Goal: Information Seeking & Learning: Learn about a topic

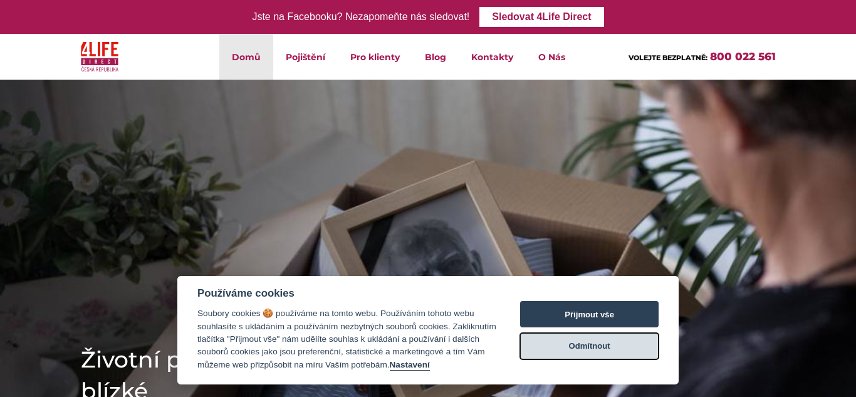
click at [586, 353] on button "Odmítnout" at bounding box center [589, 346] width 139 height 26
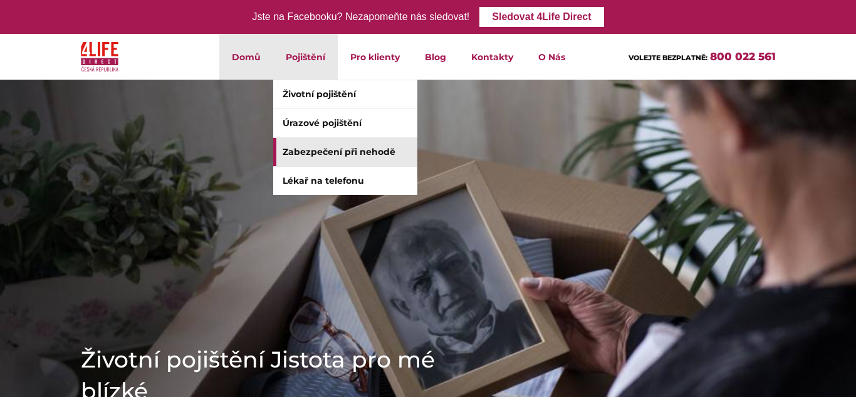
click at [299, 155] on link "Zabezpečení při nehodě" at bounding box center [345, 152] width 144 height 28
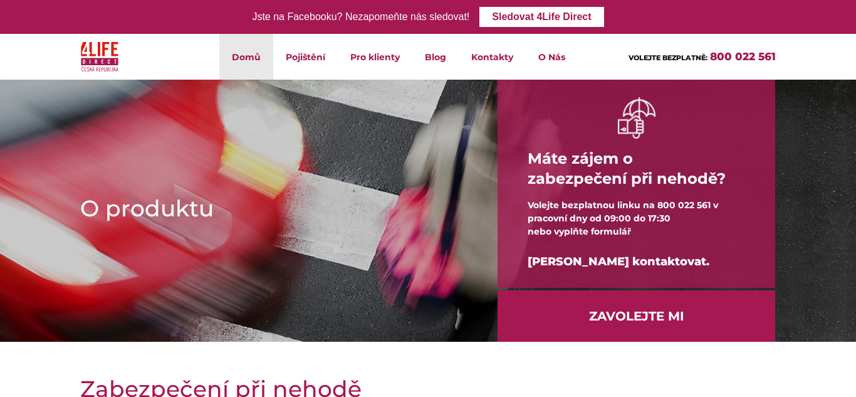
click at [255, 65] on link "Domů" at bounding box center [246, 57] width 54 height 46
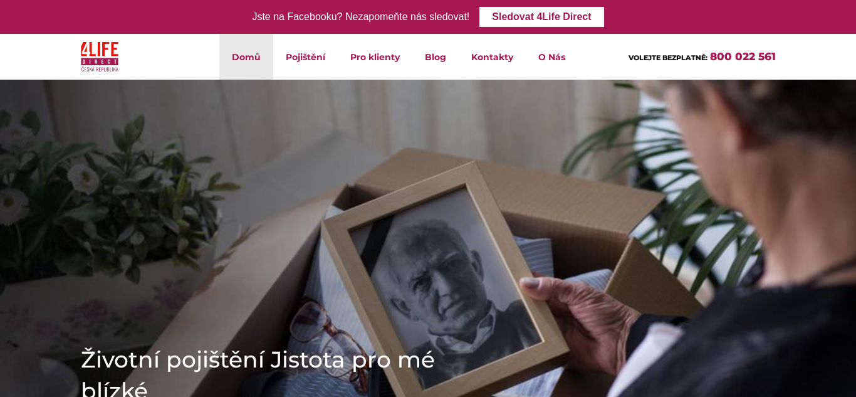
click at [78, 45] on div at bounding box center [130, 57] width 119 height 46
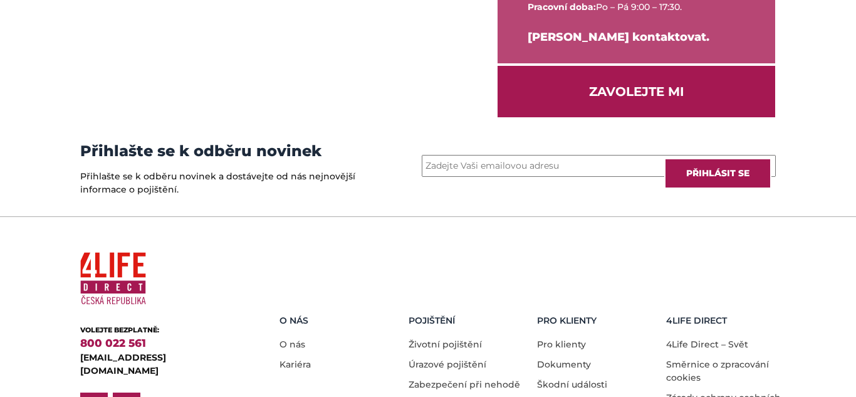
scroll to position [1820, 0]
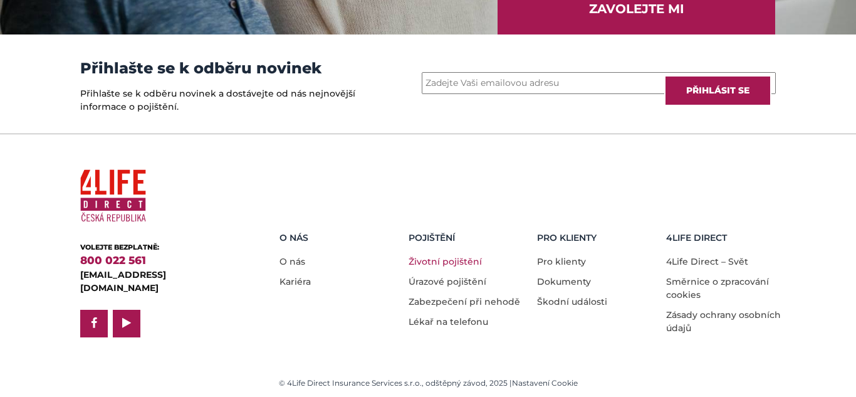
click at [448, 257] on link "Životní pojištění" at bounding box center [445, 261] width 73 height 11
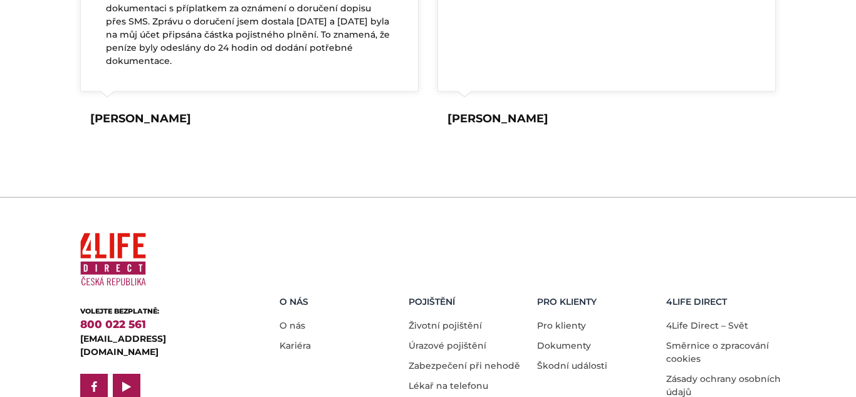
scroll to position [2488, 0]
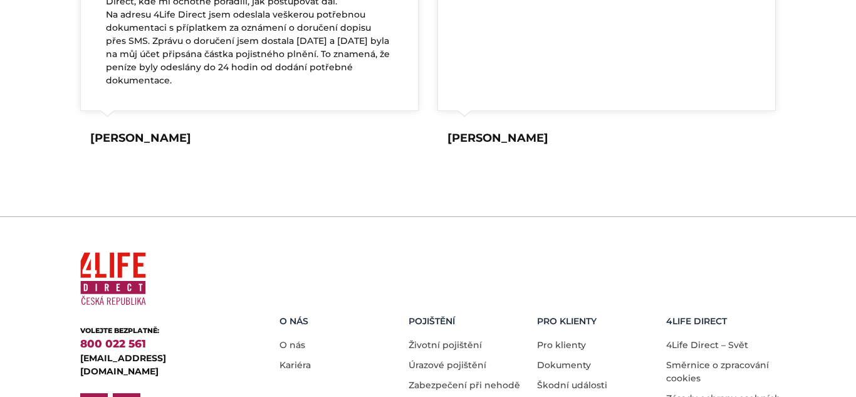
click at [134, 249] on img at bounding box center [113, 278] width 66 height 63
click at [118, 308] on img at bounding box center [113, 278] width 66 height 63
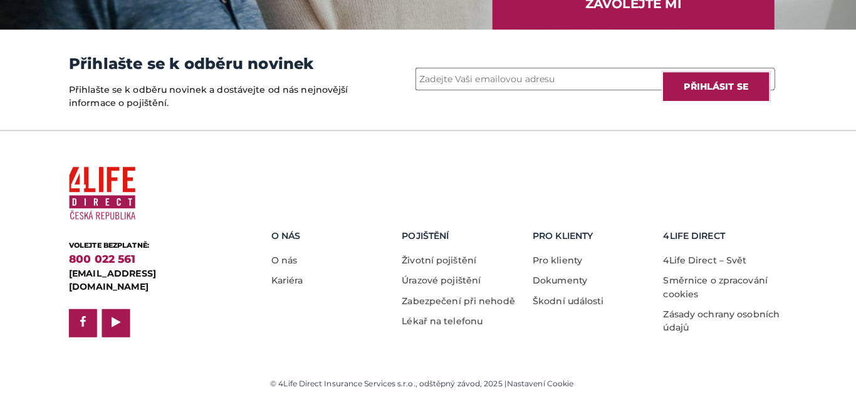
scroll to position [1820, 0]
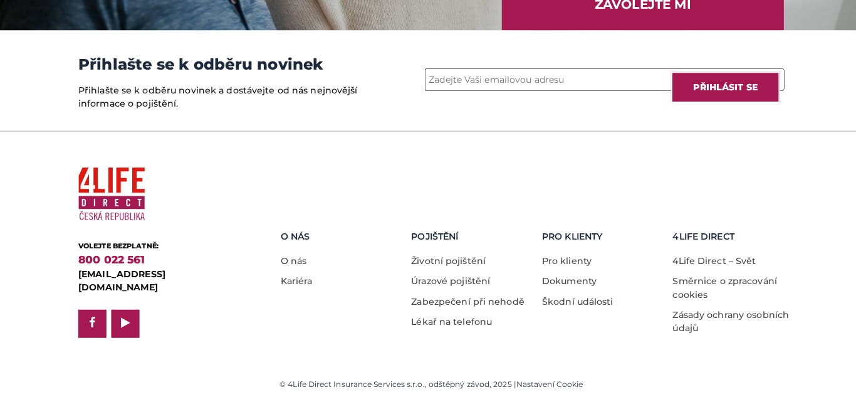
click at [182, 270] on div "800 022 561" at bounding box center [160, 261] width 160 height 16
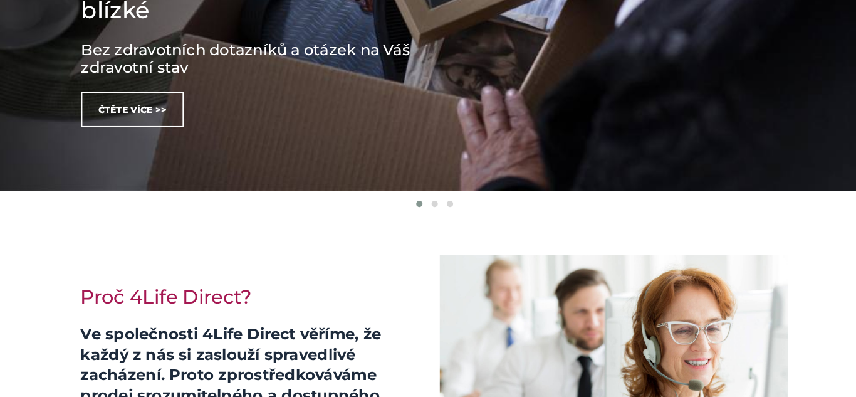
click at [744, 204] on div at bounding box center [428, 202] width 856 height 16
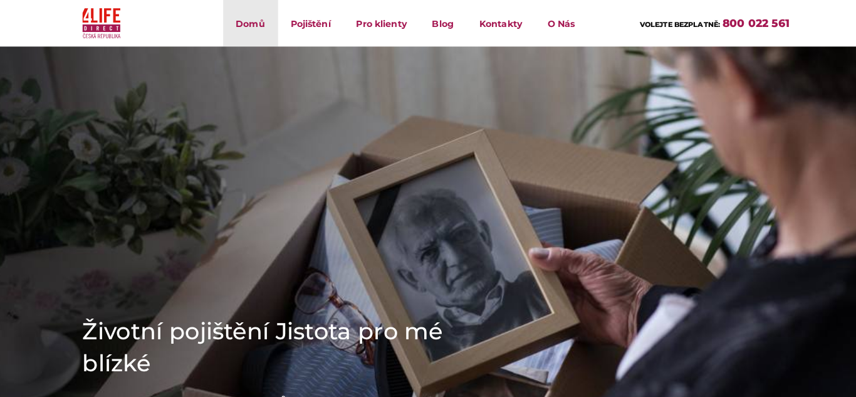
scroll to position [0, 0]
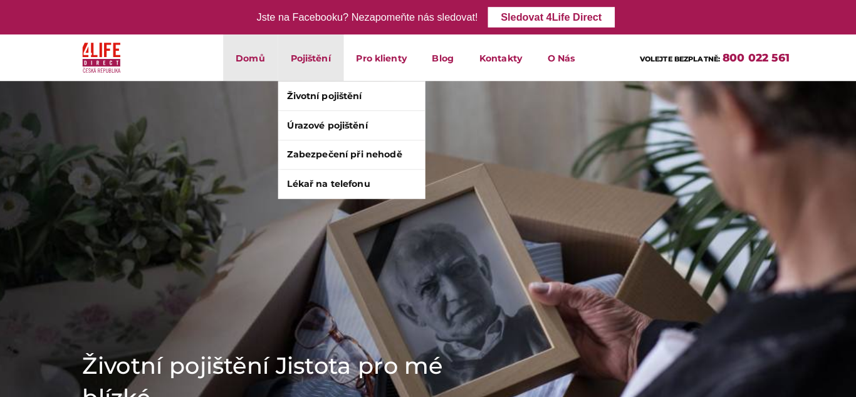
click at [315, 65] on li "Pojištění Životní pojištění Úrazové pojištění Zabezpečení při nehodě Lékař na t…" at bounding box center [305, 57] width 65 height 46
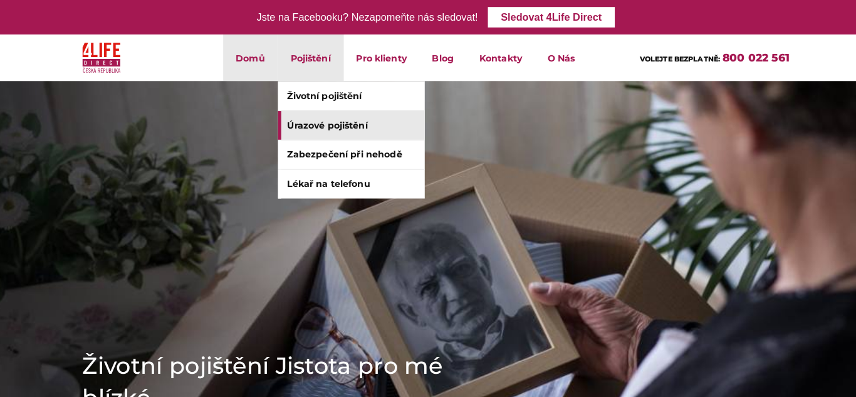
click at [319, 125] on link "Úrazové pojištění" at bounding box center [345, 123] width 144 height 28
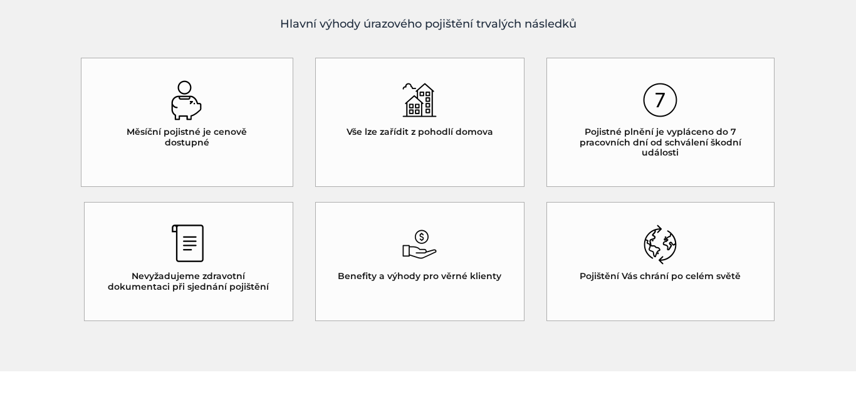
scroll to position [1078, 0]
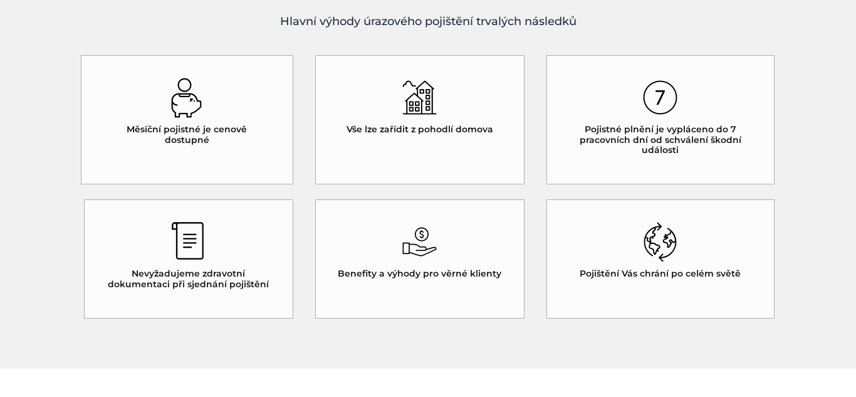
click at [430, 224] on img at bounding box center [419, 242] width 34 height 40
click at [425, 266] on div "Benefity a výhody pro věrné klienty" at bounding box center [419, 258] width 209 height 119
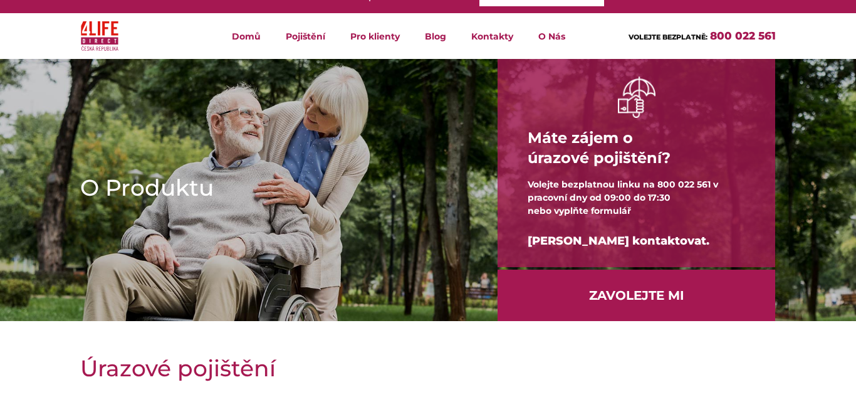
scroll to position [0, 0]
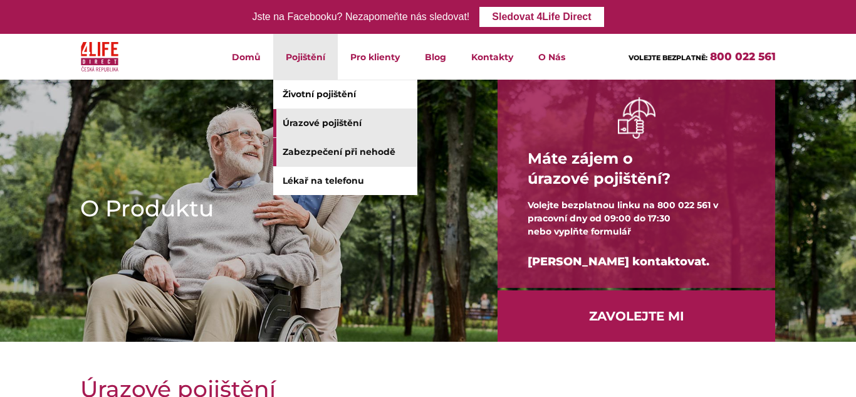
click at [315, 152] on link "Zabezpečení při nehodě" at bounding box center [345, 152] width 144 height 28
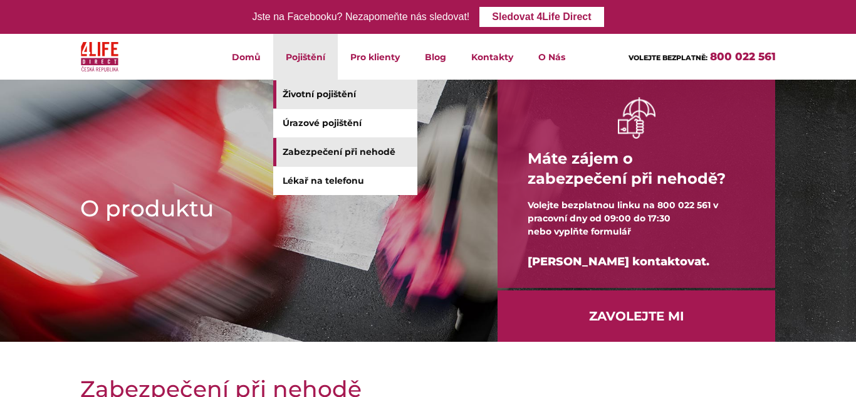
click at [295, 98] on link "Životní pojištění" at bounding box center [345, 94] width 144 height 28
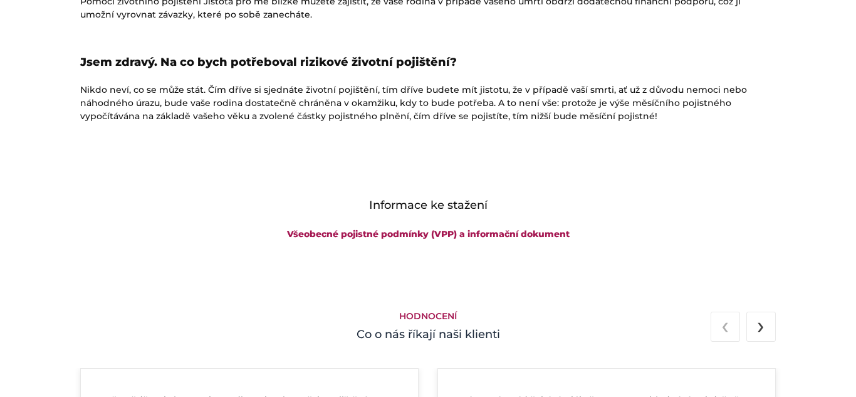
scroll to position [2006, 0]
